Goal: Navigation & Orientation: Find specific page/section

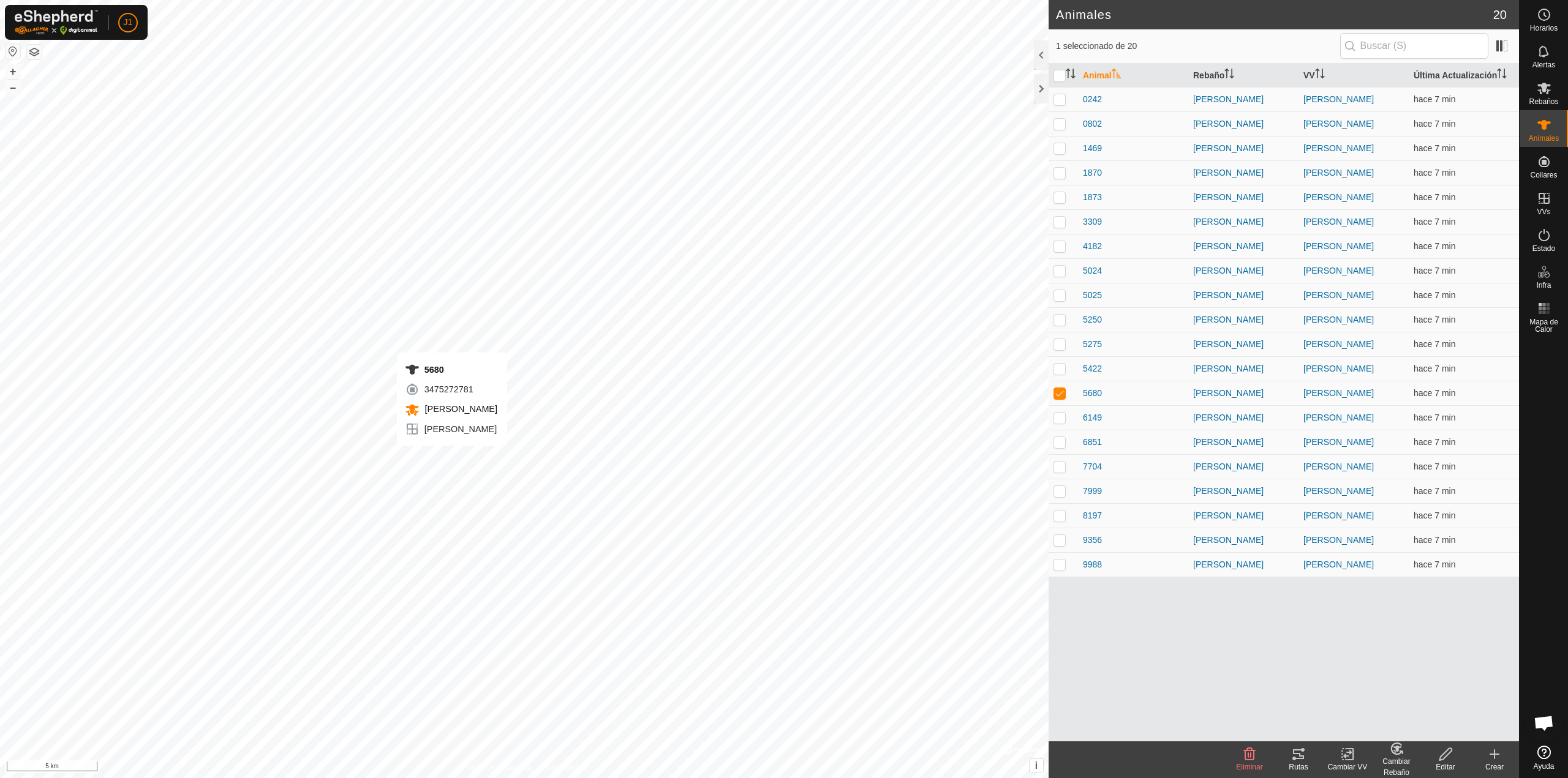
checkbox input "false"
click at [1044, 51] on div at bounding box center [1041, 55] width 15 height 30
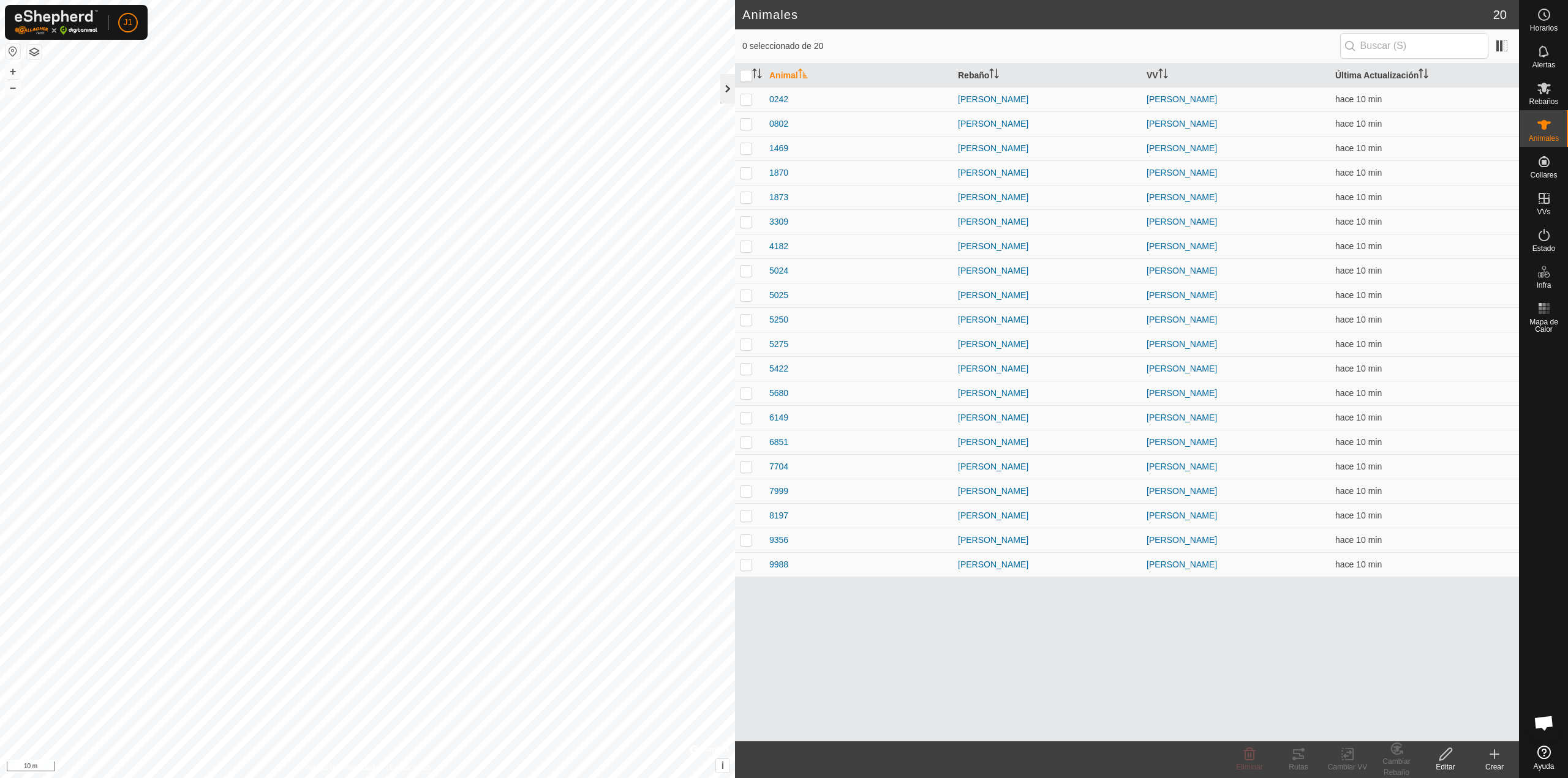
click at [726, 87] on div at bounding box center [728, 89] width 15 height 30
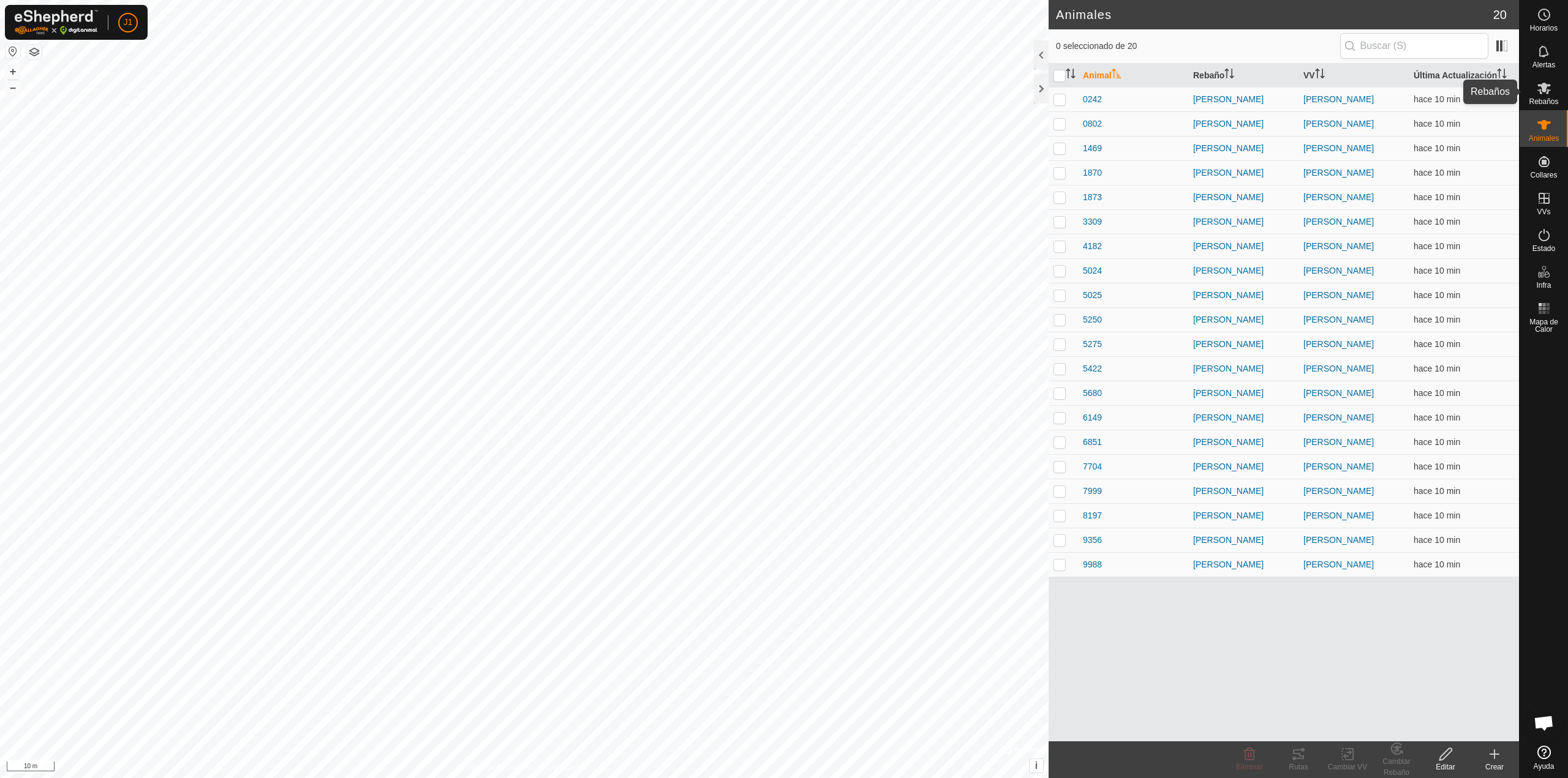
click at [1545, 96] on es-mob-svg-icon at bounding box center [1544, 88] width 22 height 19
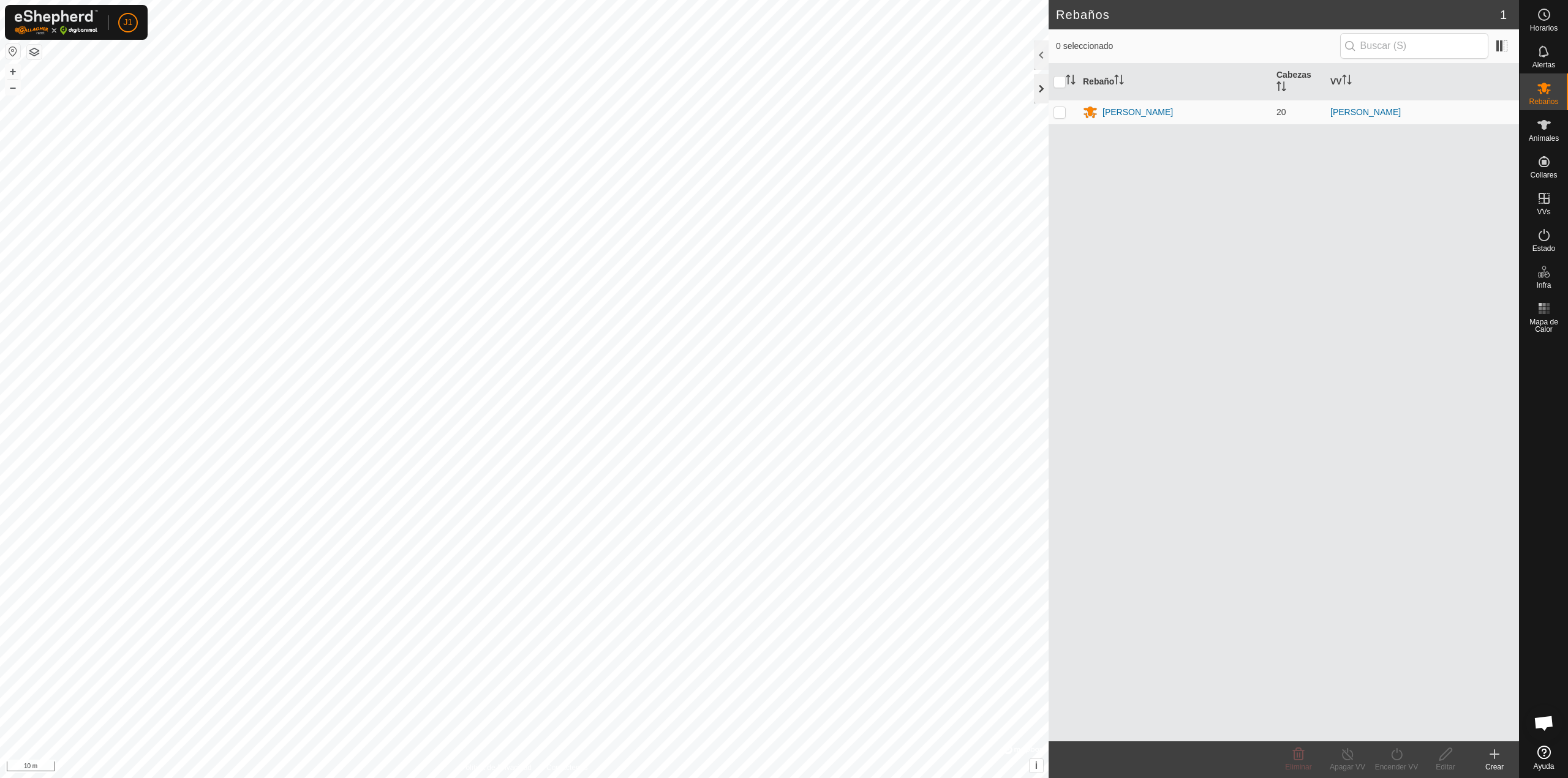
click at [1041, 88] on div at bounding box center [1041, 89] width 15 height 30
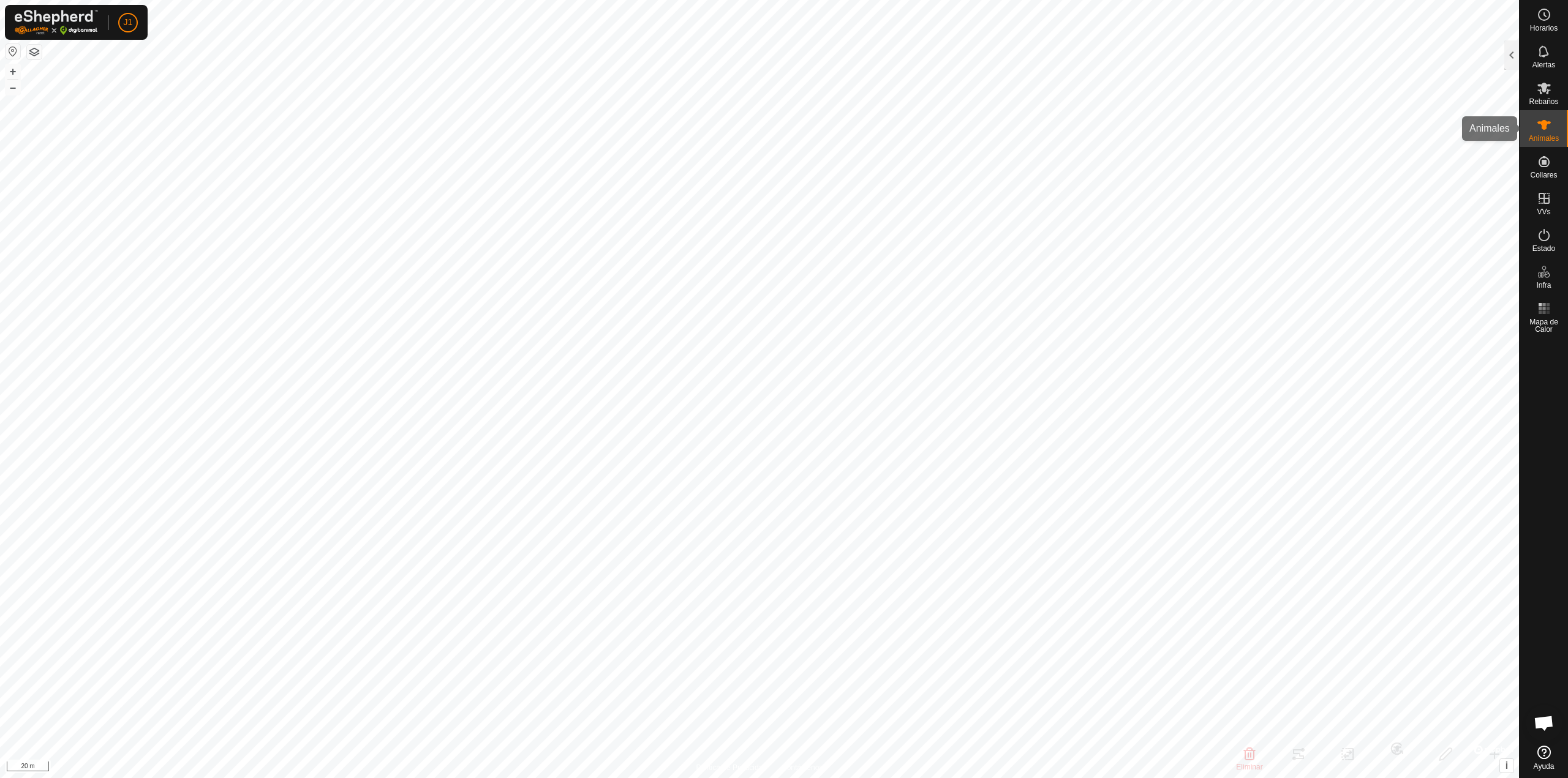
click at [1548, 135] on span "Animales" at bounding box center [1543, 138] width 30 height 7
click at [1513, 68] on div at bounding box center [1512, 55] width 15 height 30
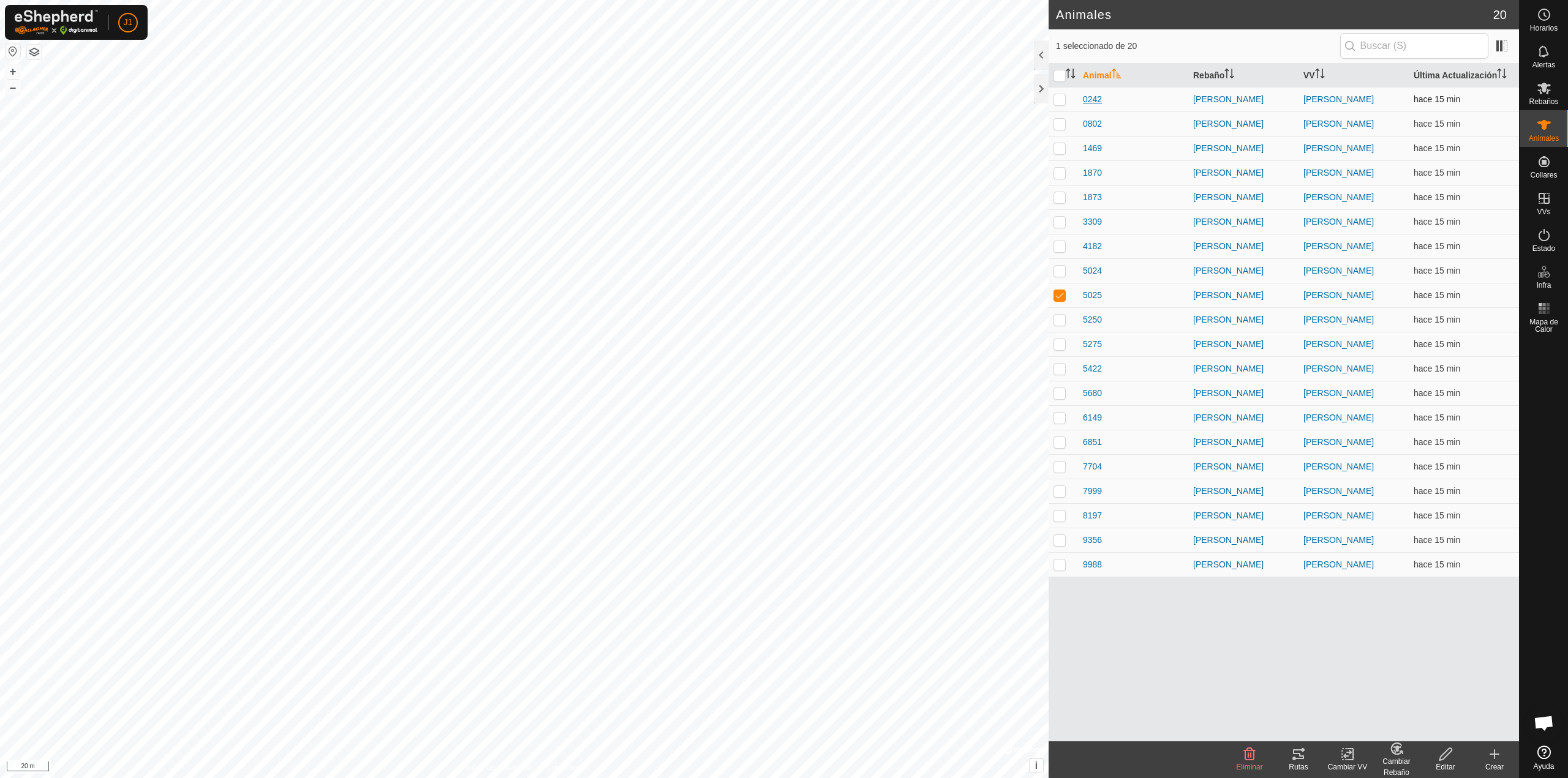
click at [1102, 97] on span "0242" at bounding box center [1092, 99] width 19 height 13
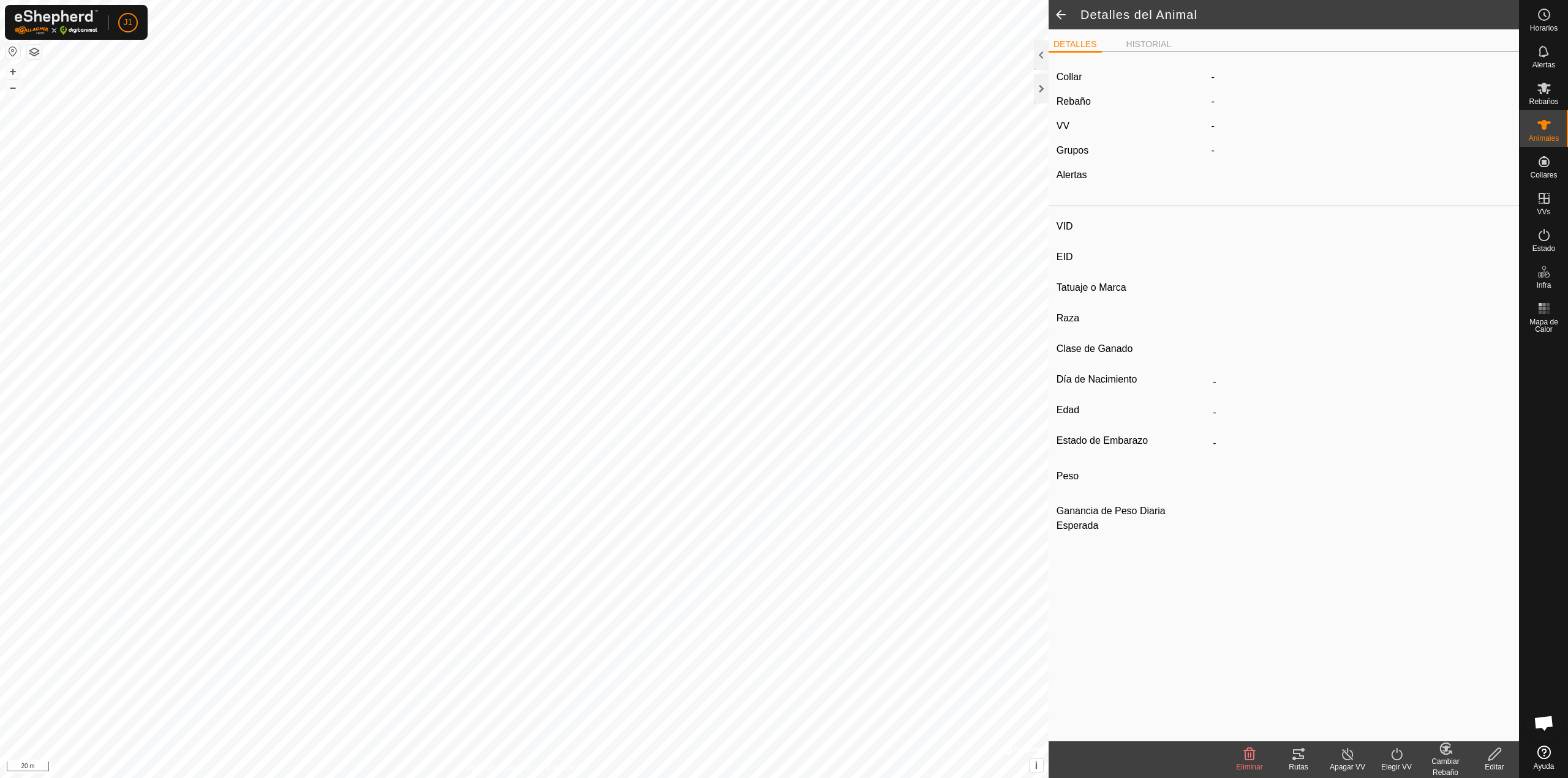
type input "0242"
type input "-"
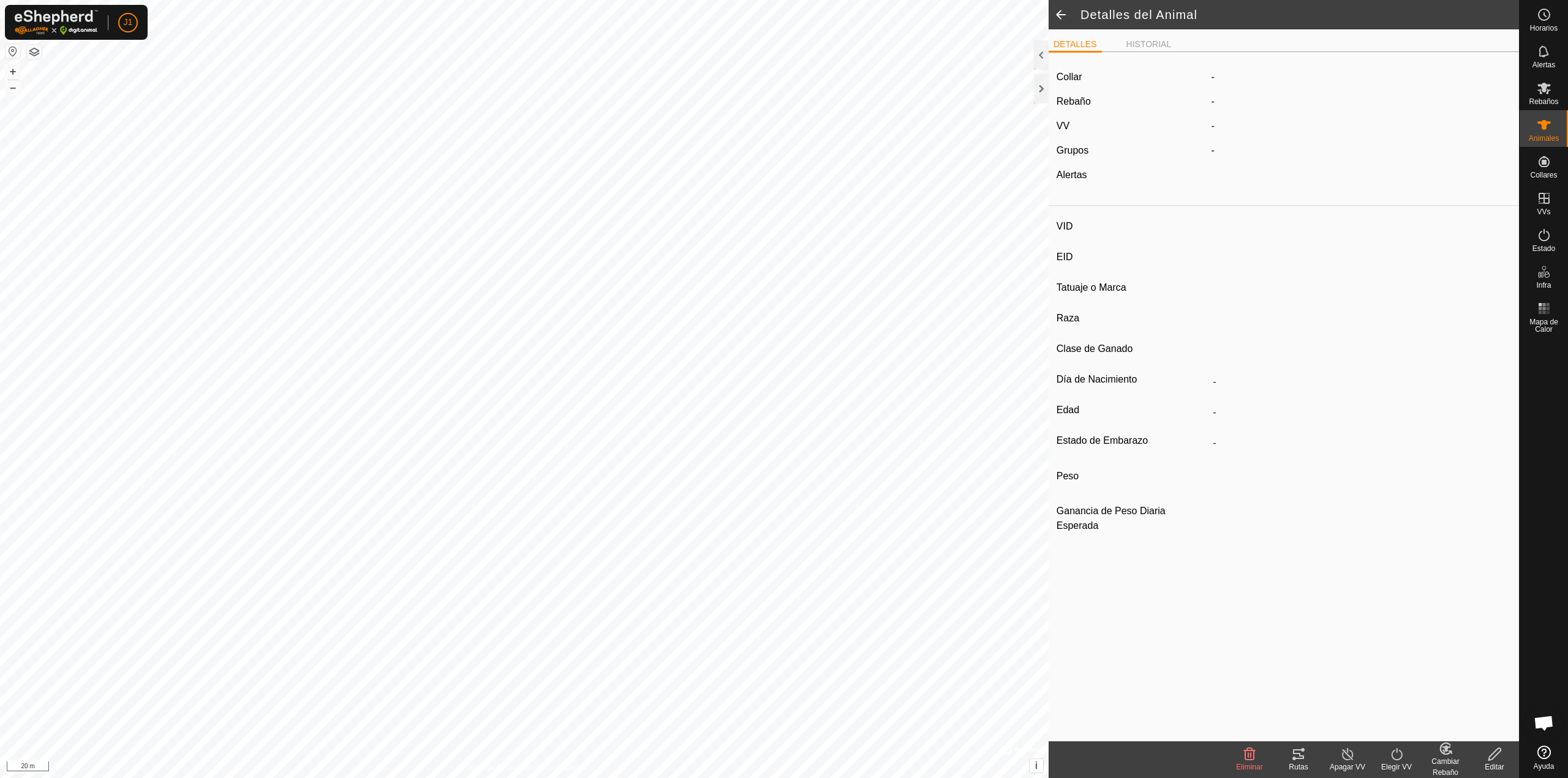
type input "0 kg"
type input "-"
click at [1040, 87] on div at bounding box center [1041, 89] width 15 height 30
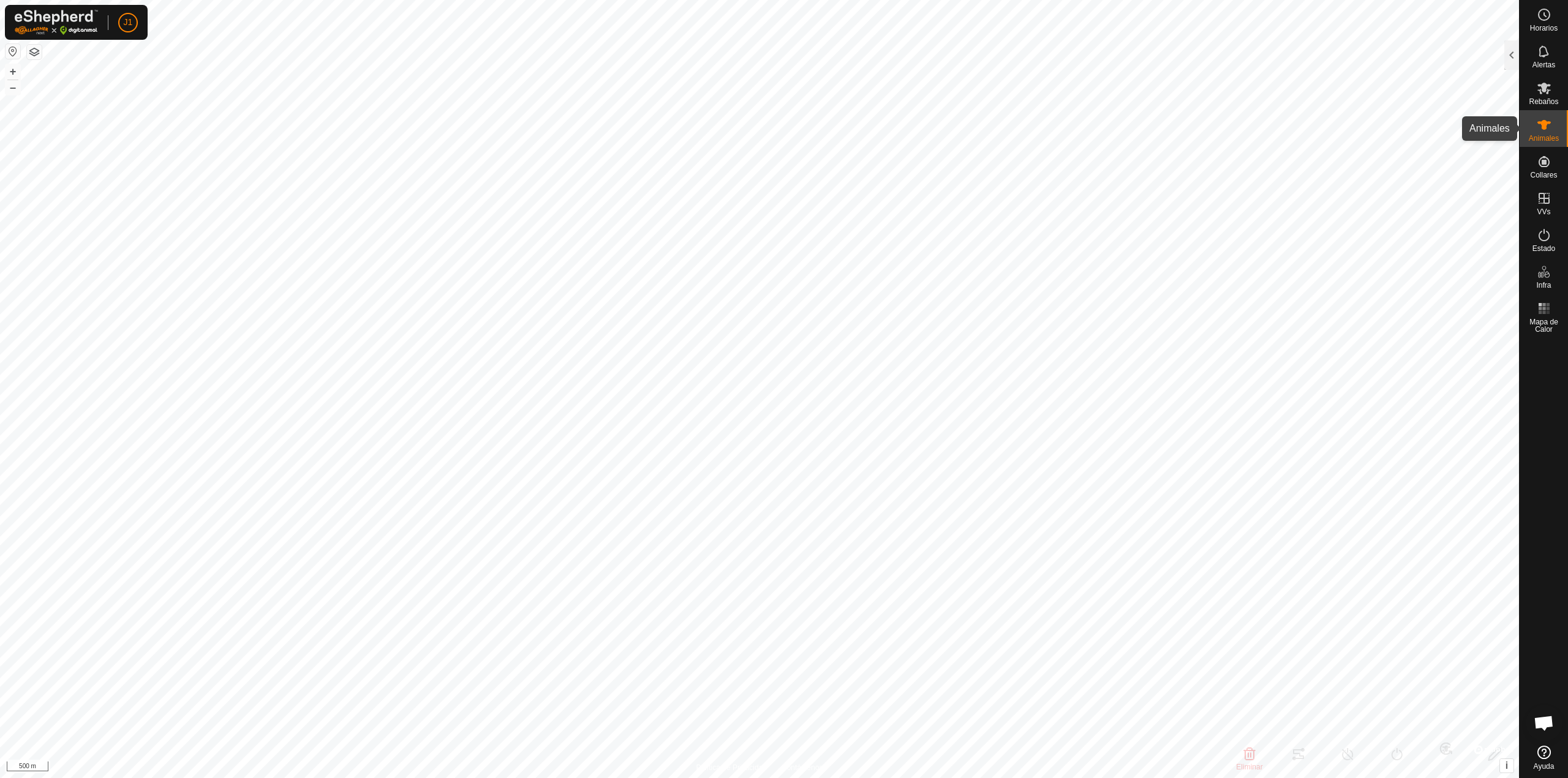
click at [1531, 126] on div "Animales" at bounding box center [1543, 128] width 48 height 36
click at [1535, 100] on span "Rebaños" at bounding box center [1543, 102] width 30 height 7
checkbox input "true"
checkbox input "false"
checkbox input "true"
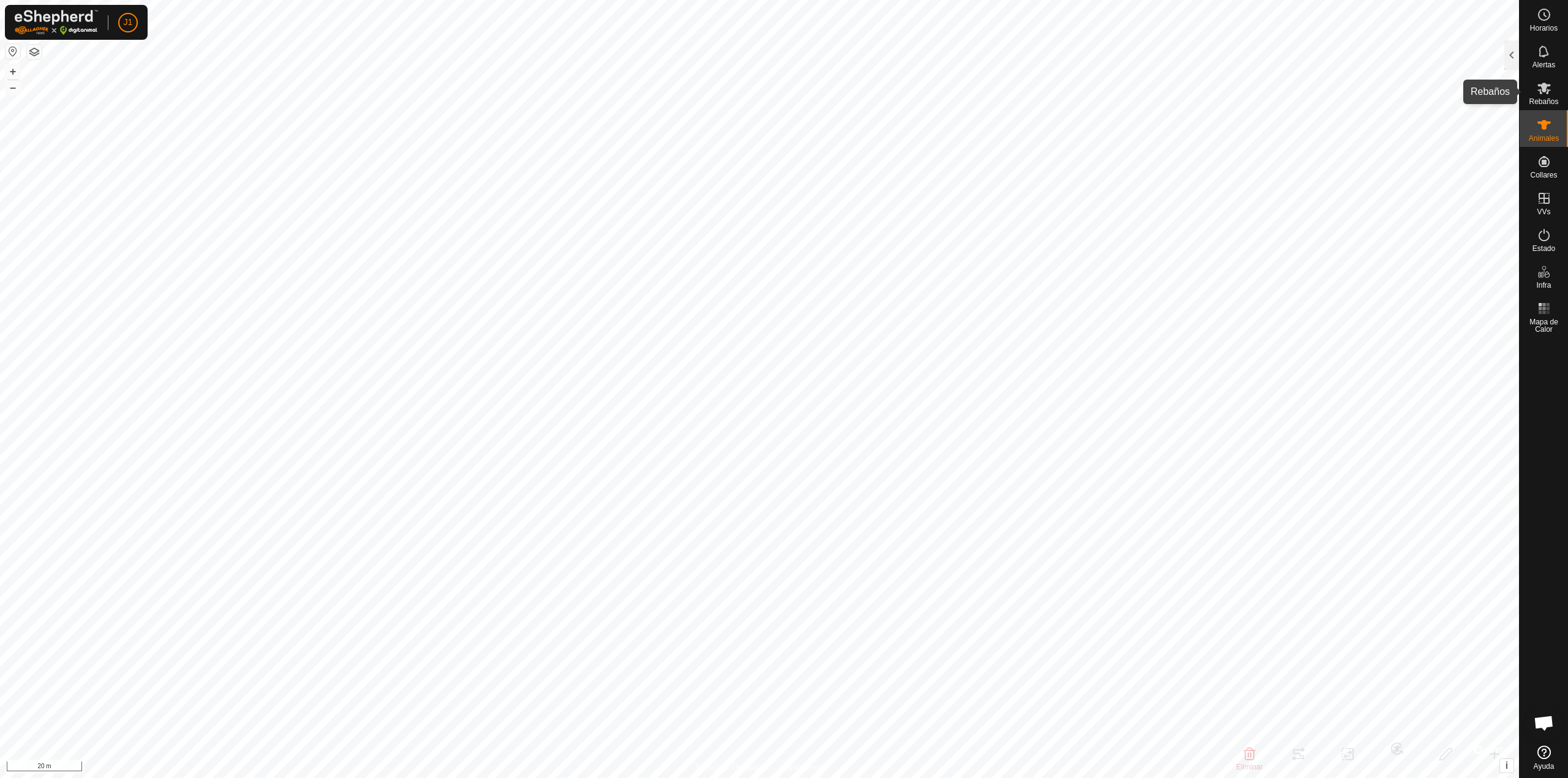
click at [1547, 98] on span "Rebaños" at bounding box center [1543, 102] width 30 height 7
click at [1520, 52] on div "Alertas" at bounding box center [1543, 54] width 48 height 36
click at [1514, 54] on div at bounding box center [1512, 55] width 15 height 30
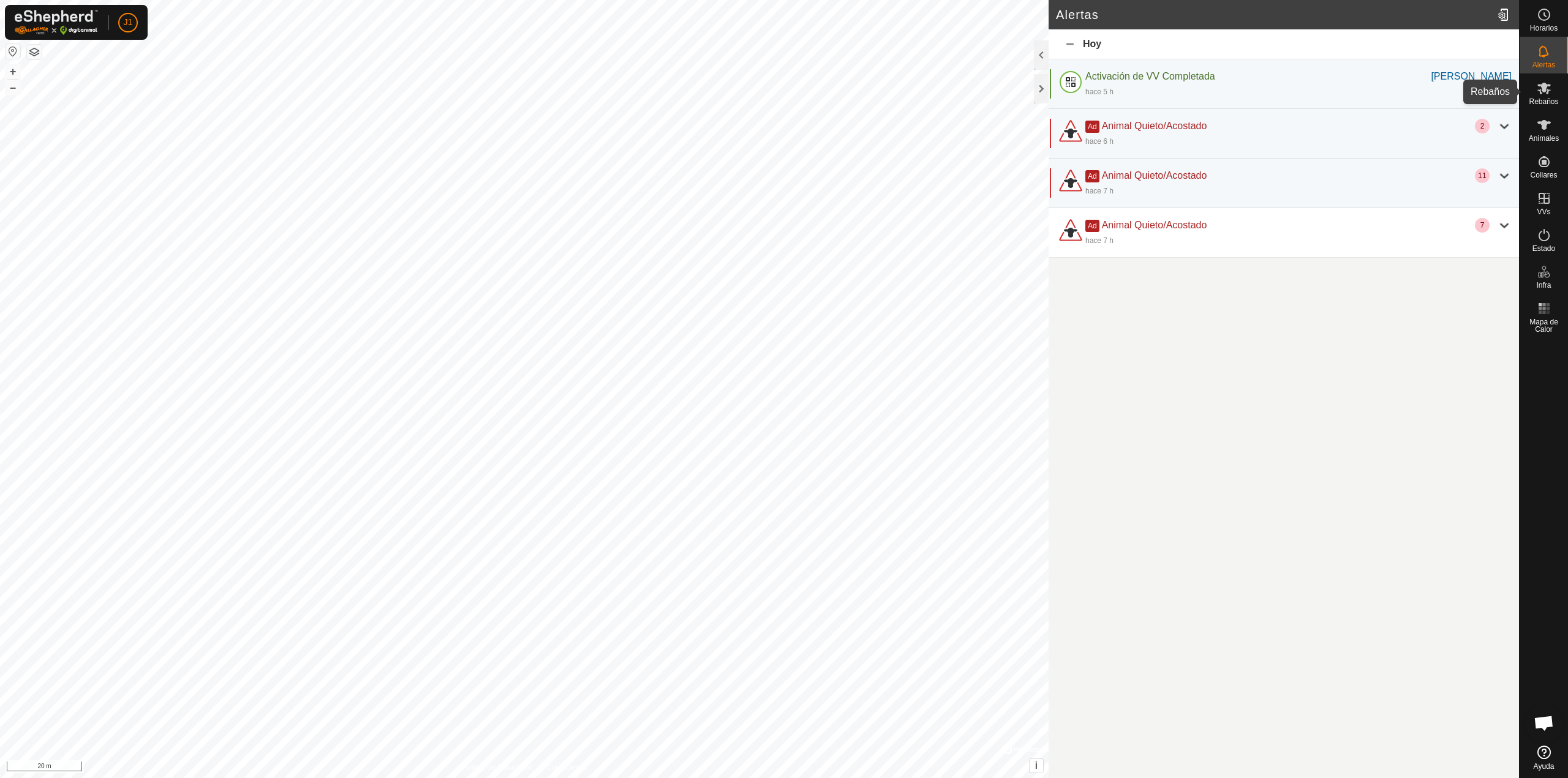
click at [1559, 87] on div "Rebaños" at bounding box center [1543, 91] width 48 height 36
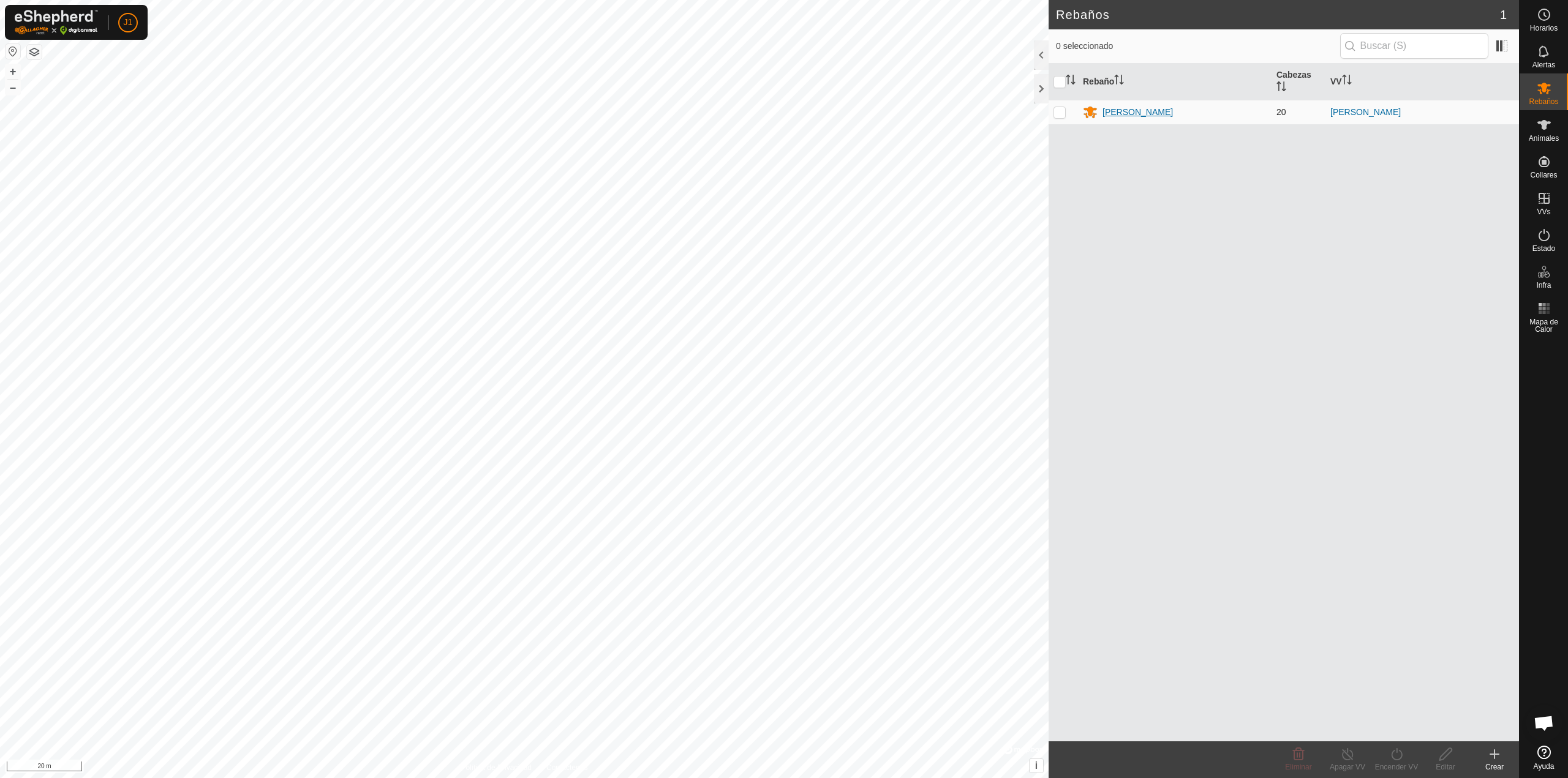
click at [1120, 117] on div "[PERSON_NAME]" at bounding box center [1137, 112] width 71 height 13
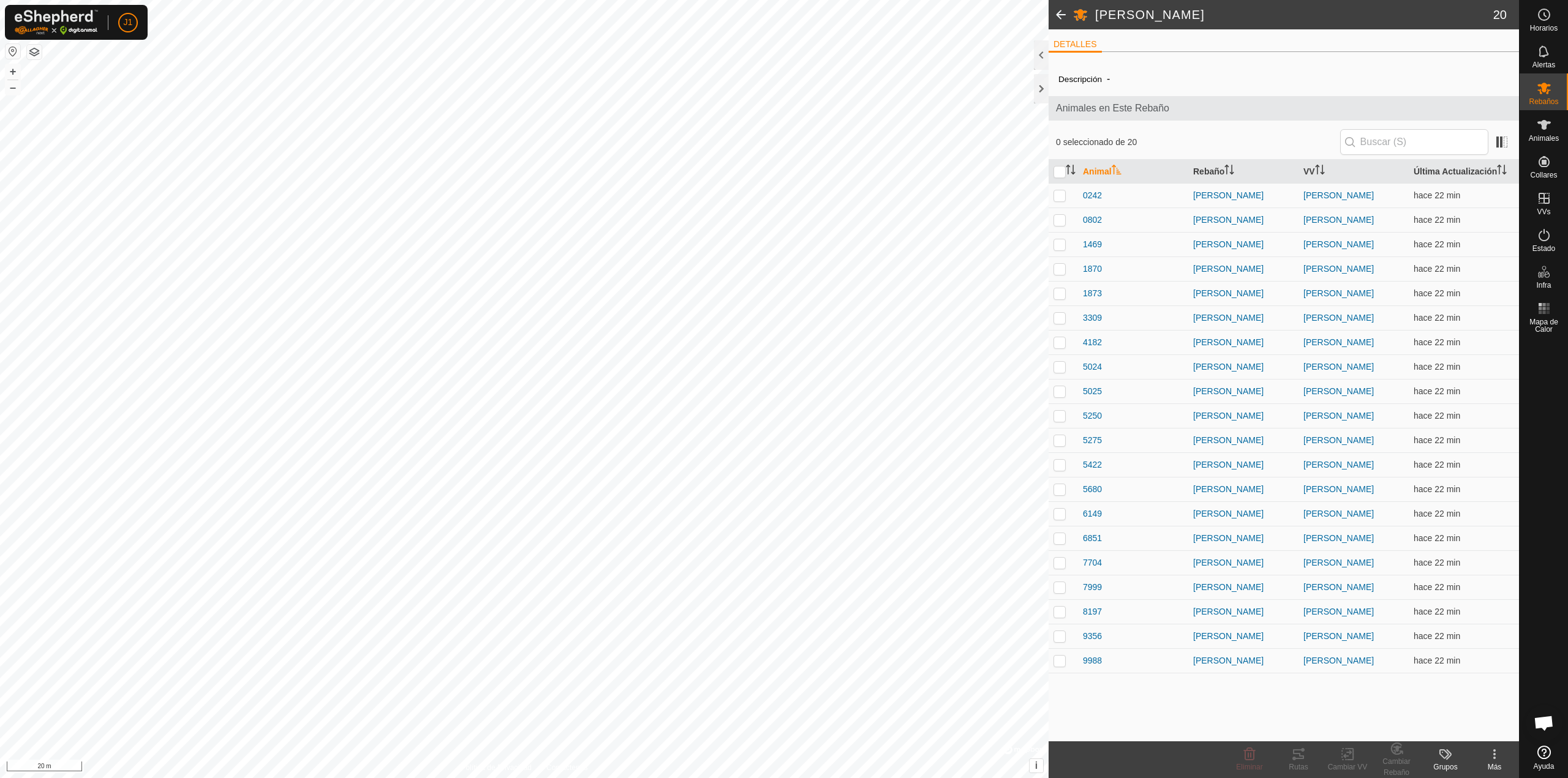
click at [1065, 13] on span at bounding box center [1060, 15] width 25 height 30
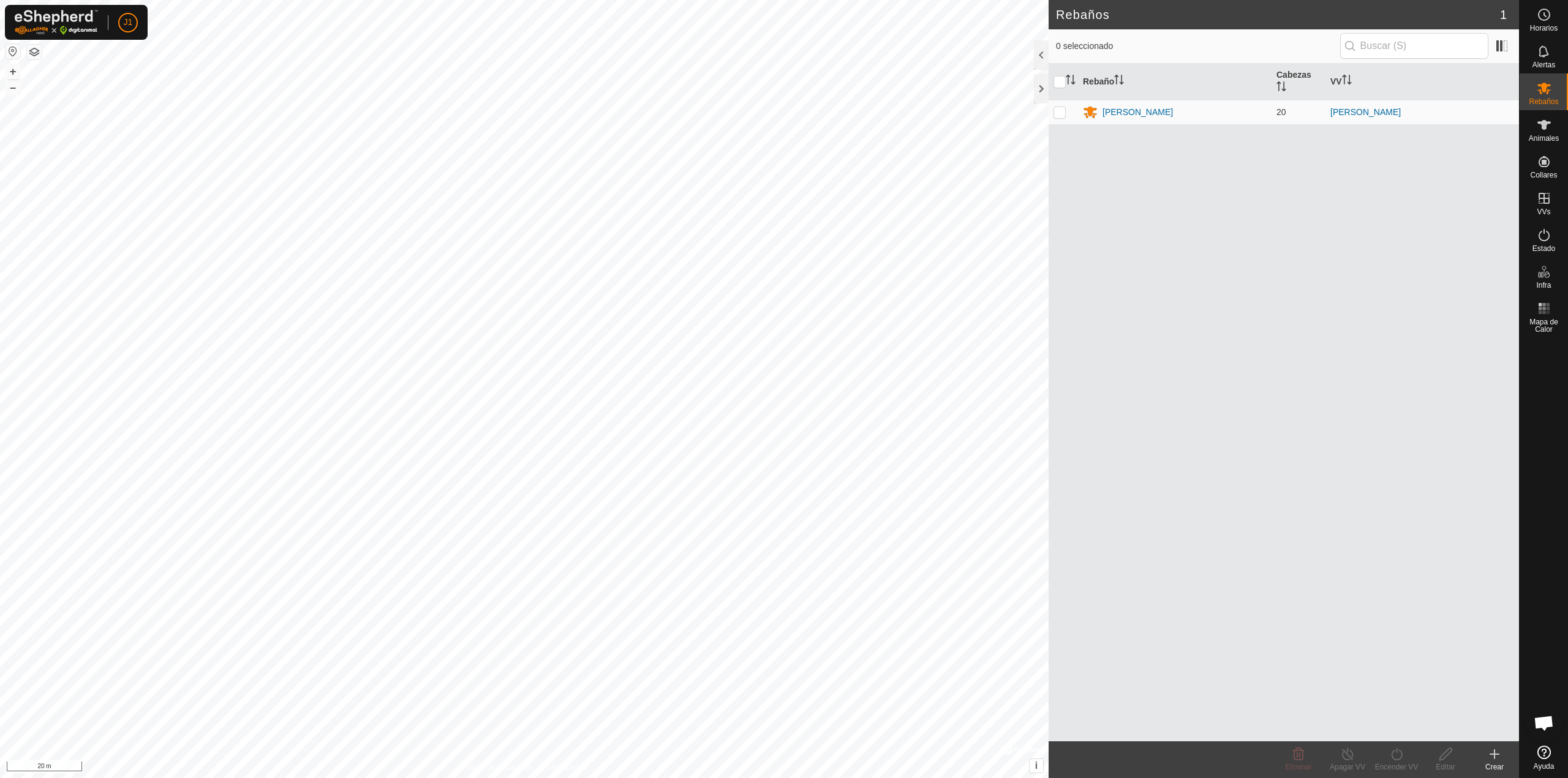
click at [1046, 57] on div at bounding box center [1041, 55] width 15 height 30
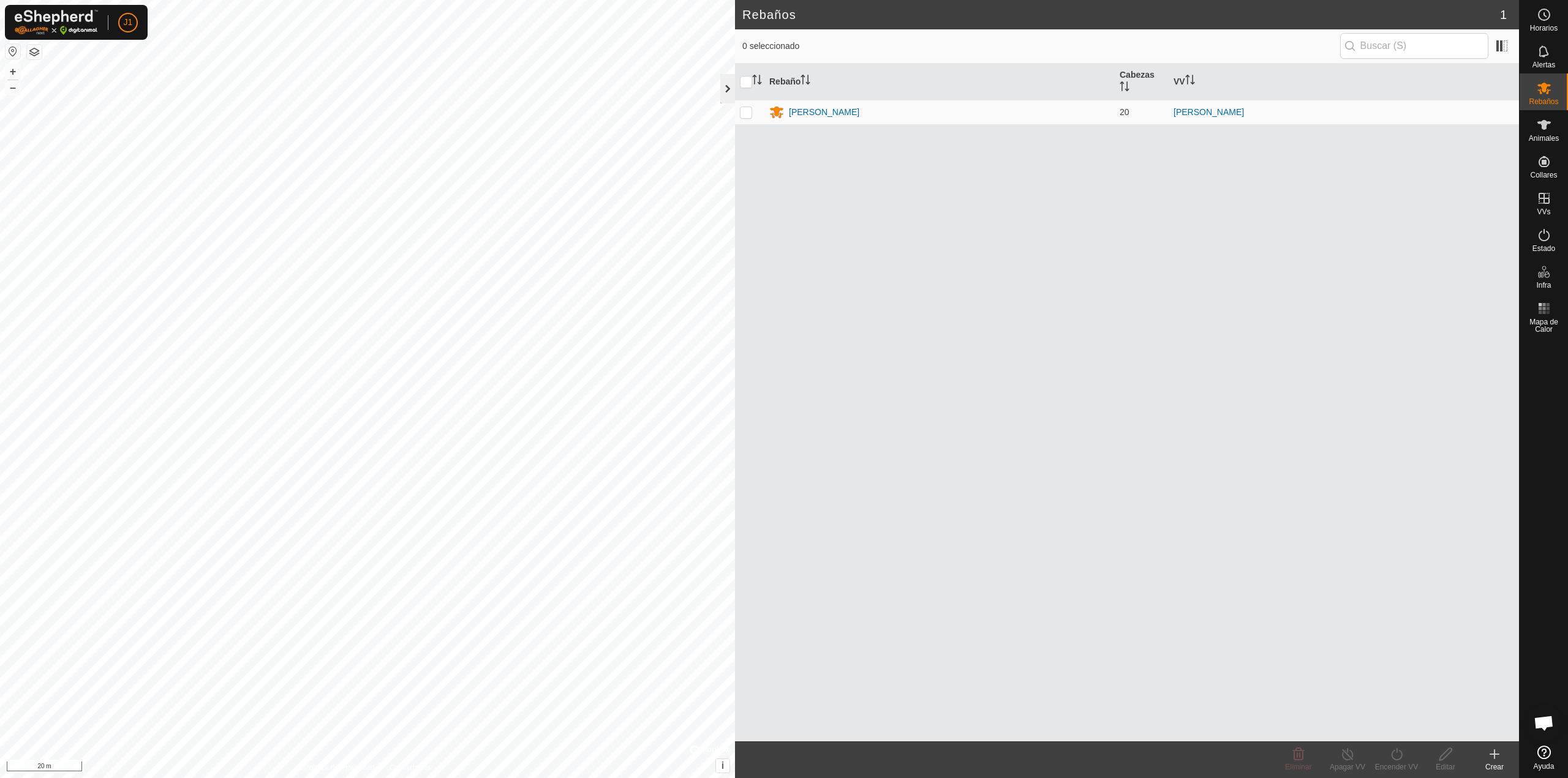
click at [725, 94] on div at bounding box center [728, 89] width 15 height 30
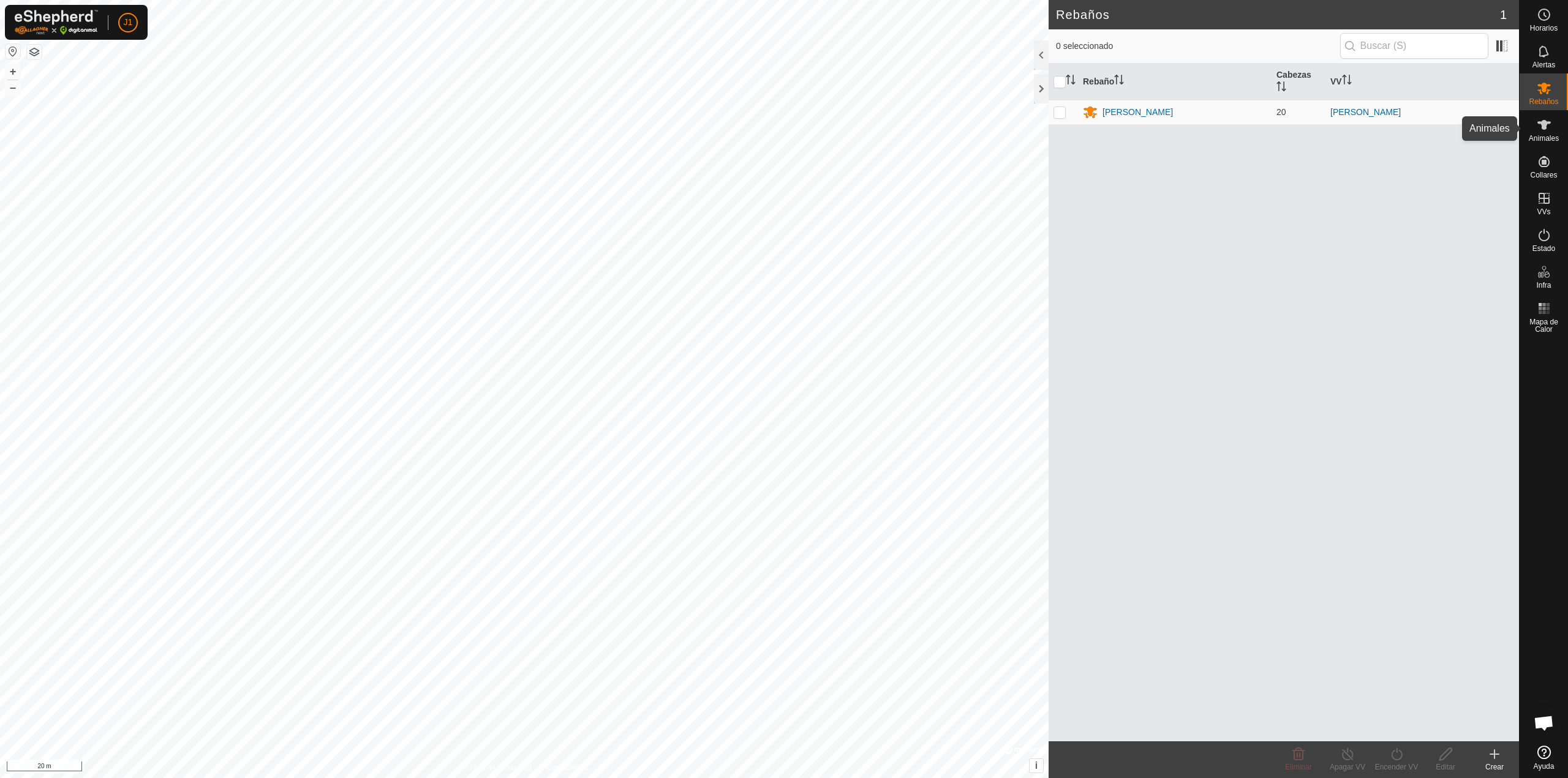
click at [1557, 137] on span "Animales" at bounding box center [1543, 138] width 30 height 7
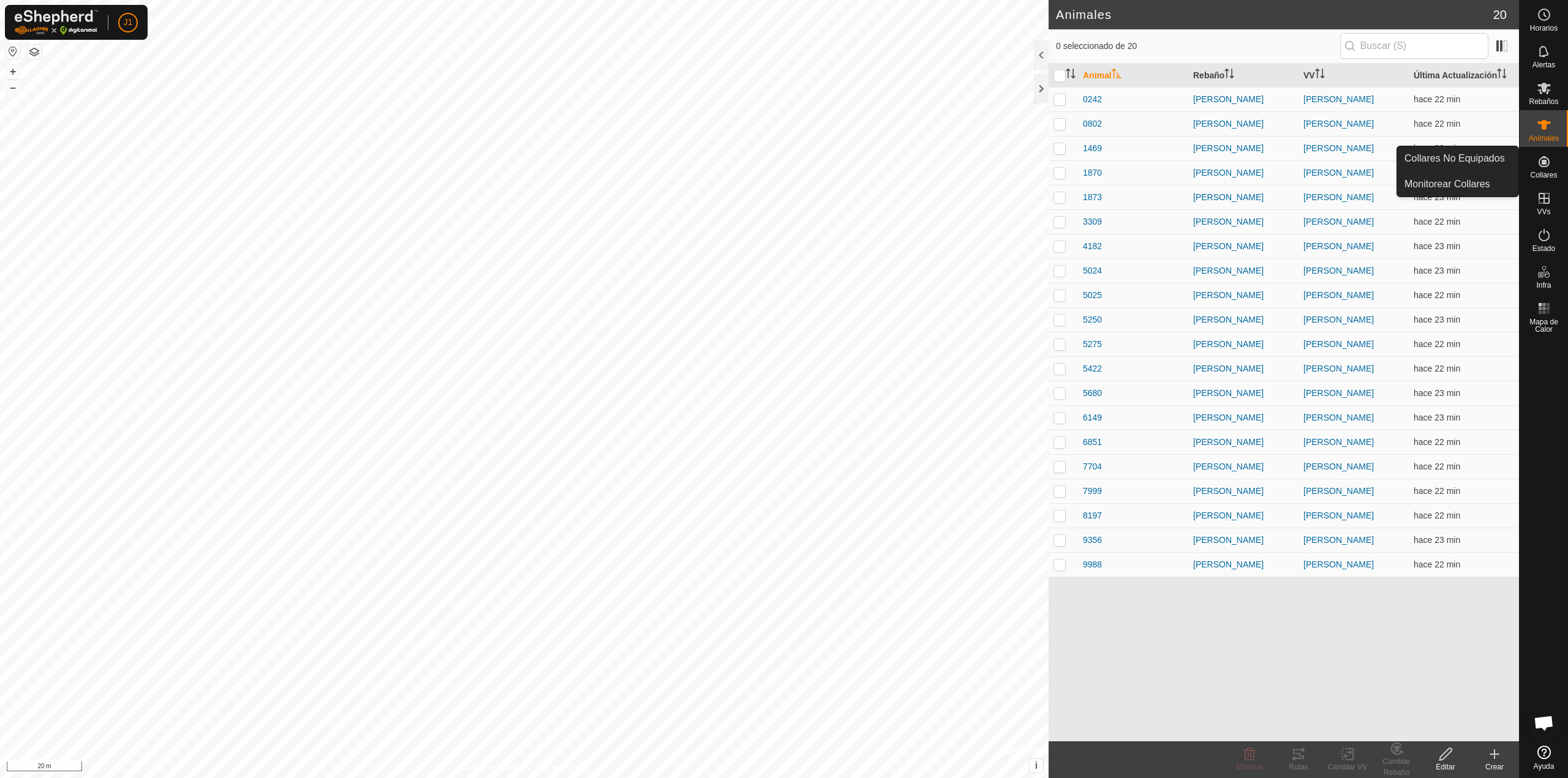
click at [1562, 176] on div "Collares" at bounding box center [1543, 165] width 48 height 36
click at [1549, 202] on icon at bounding box center [1543, 198] width 11 height 11
click at [1541, 241] on icon at bounding box center [1544, 236] width 15 height 15
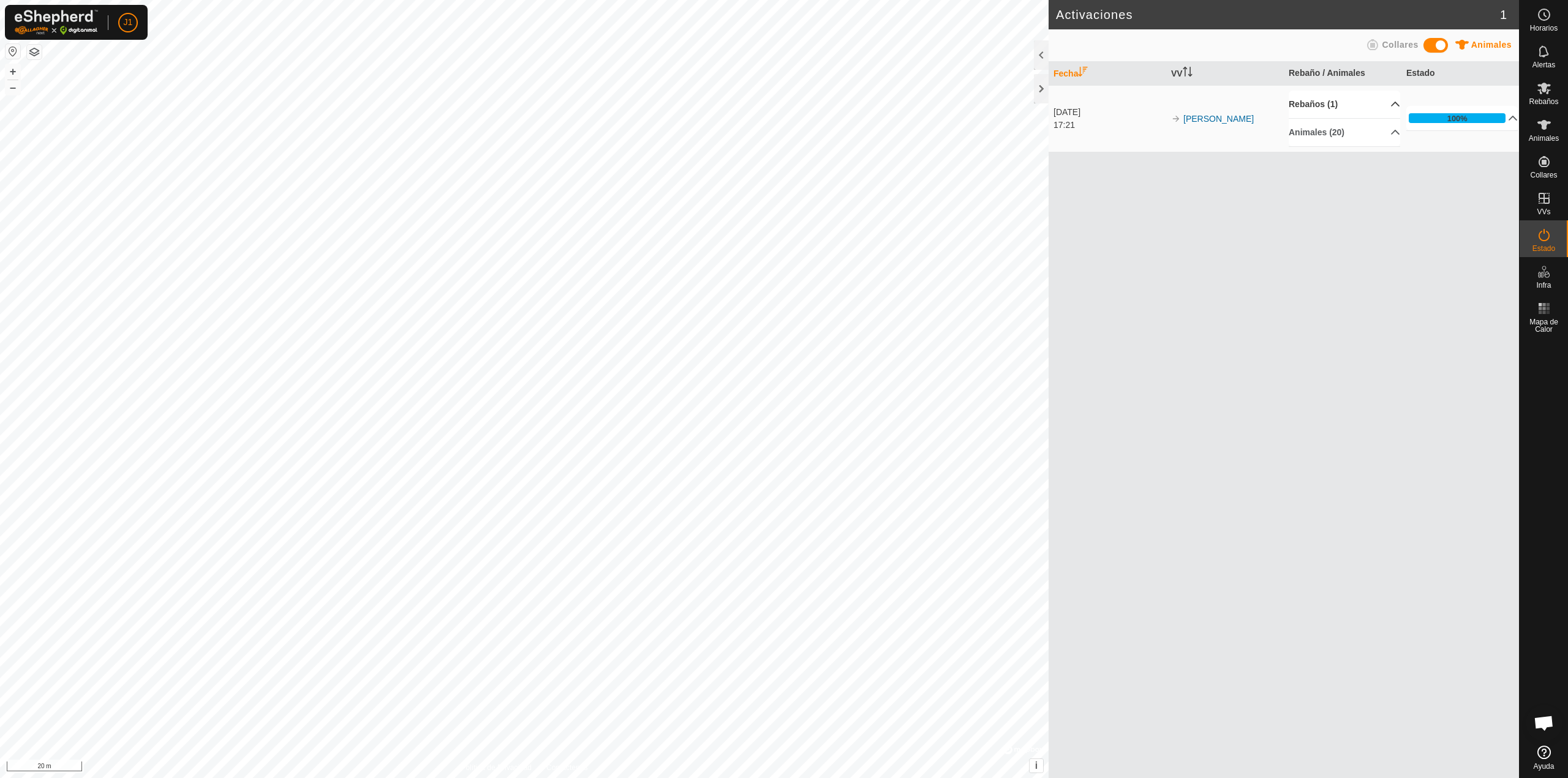
click at [1394, 103] on p-accordion-header "Rebaños (1)" at bounding box center [1344, 104] width 111 height 27
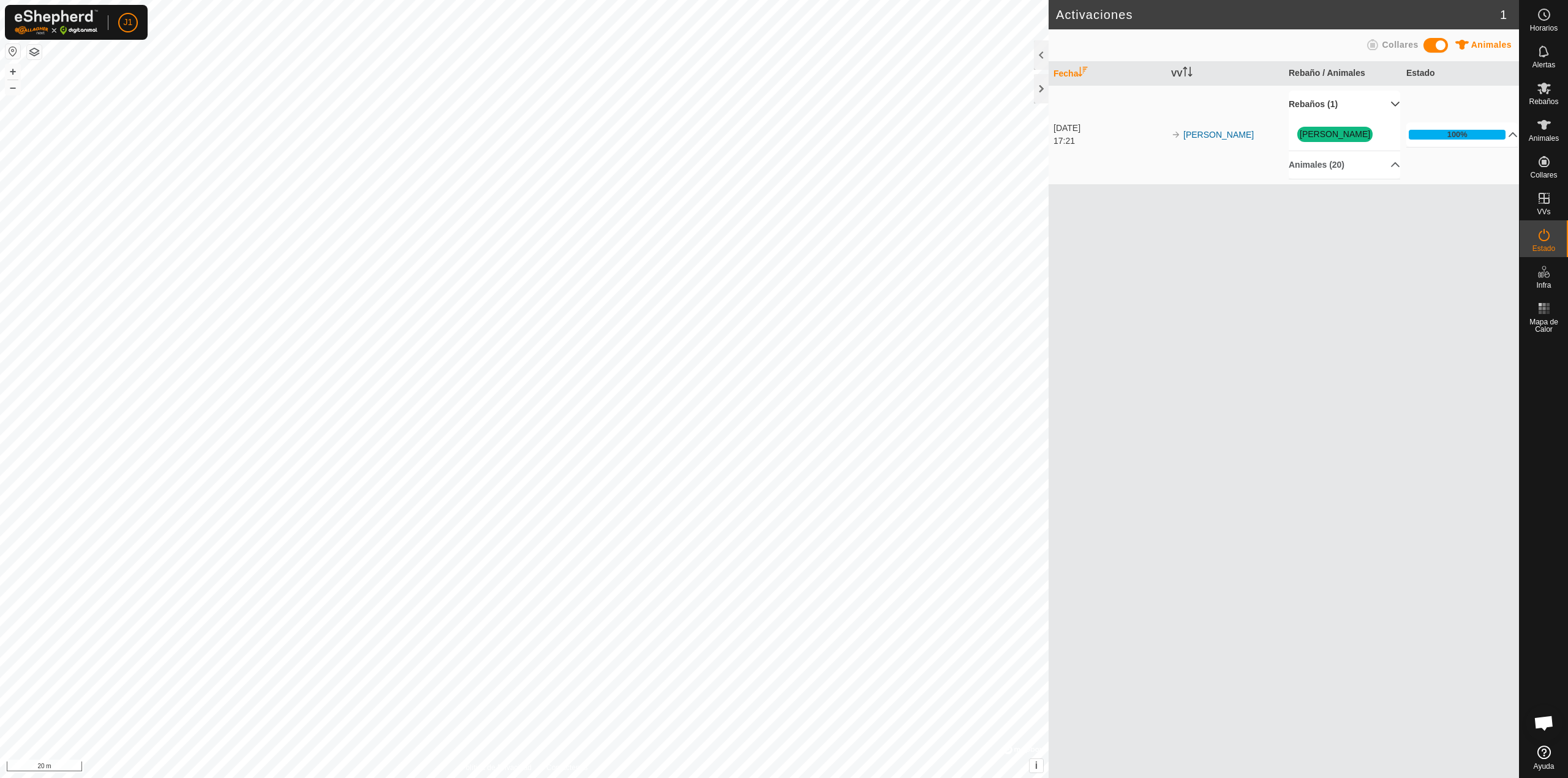
click at [1394, 103] on p-accordion-header "Rebaños (1)" at bounding box center [1344, 104] width 111 height 27
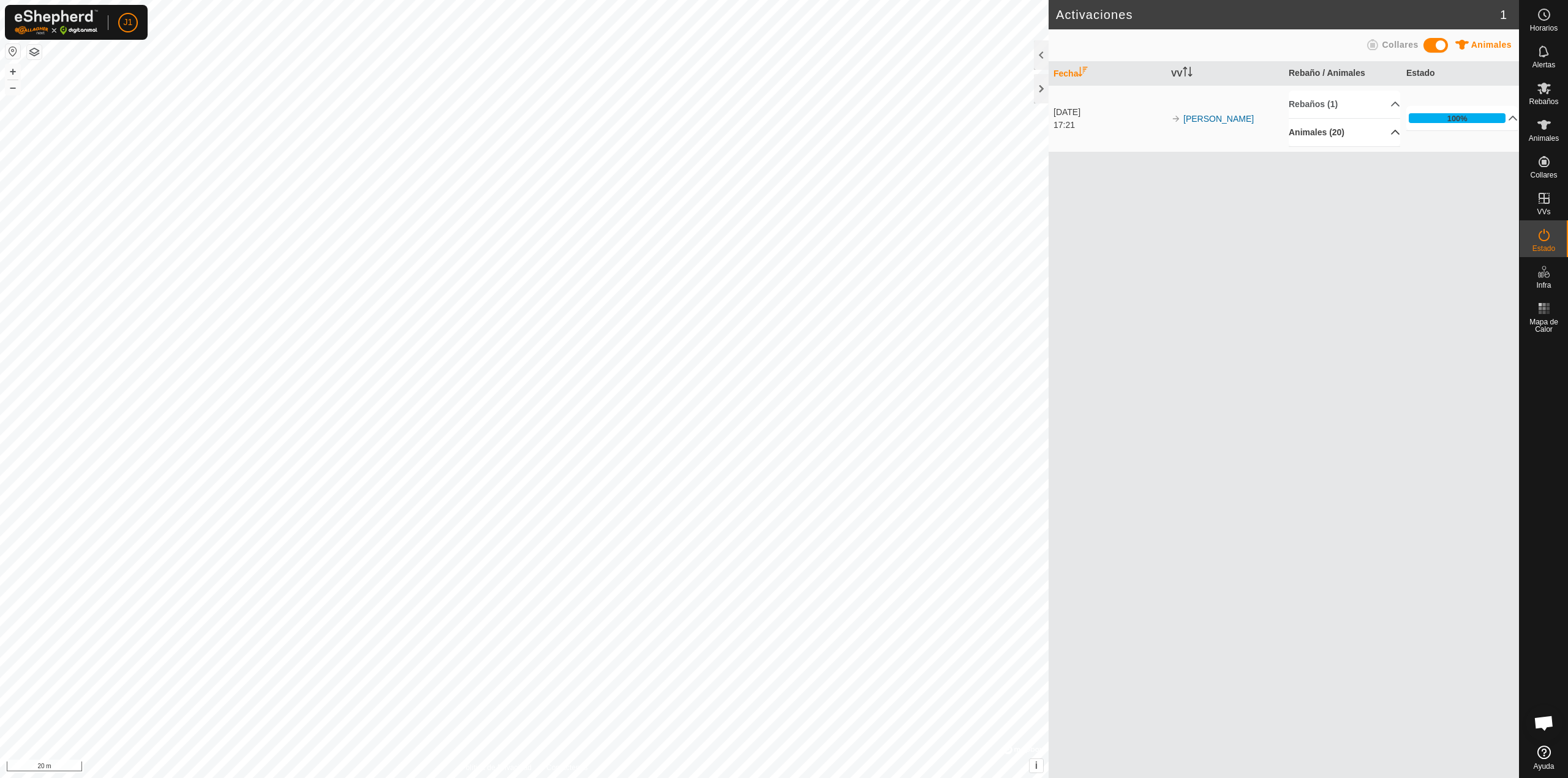
click at [1390, 137] on p-accordion-header "Animales (20)" at bounding box center [1344, 132] width 111 height 27
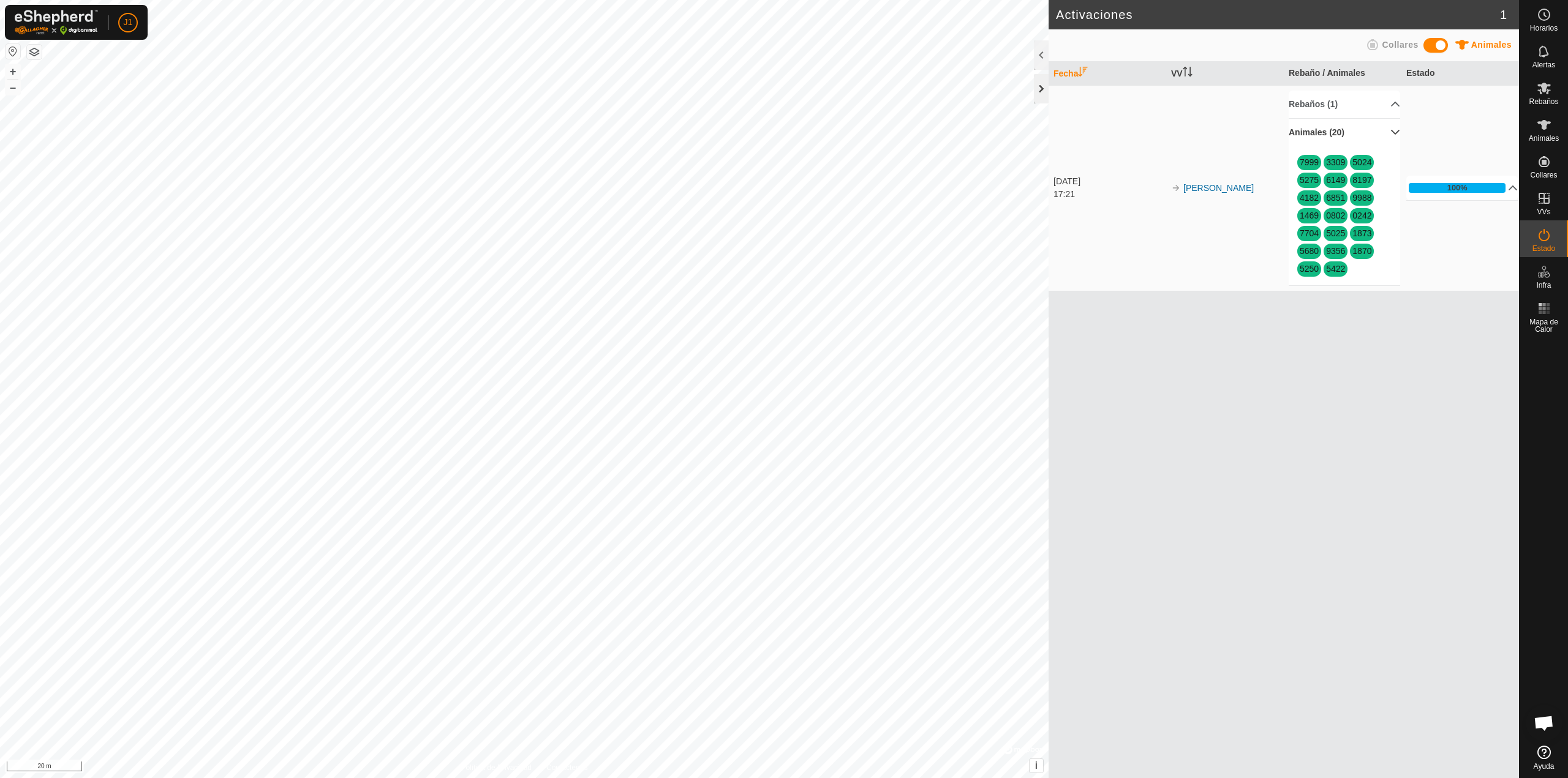
click at [1040, 88] on div at bounding box center [1041, 89] width 15 height 30
